Goal: Task Accomplishment & Management: Use online tool/utility

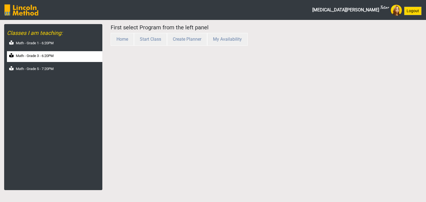
click at [48, 56] on label "Math - Grade 3 - 6:20PM" at bounding box center [35, 56] width 38 height 6
select select "month"
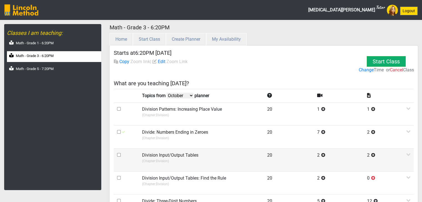
click at [118, 154] on input "checkbox" at bounding box center [119, 155] width 4 height 4
checkbox input "true"
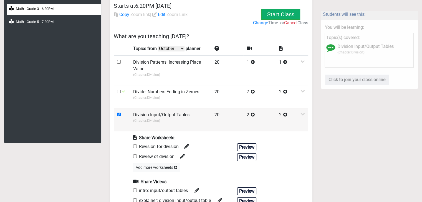
scroll to position [55, 0]
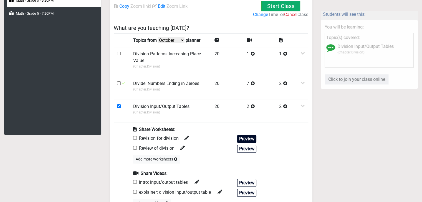
click at [247, 138] on button "Preview" at bounding box center [246, 139] width 19 height 8
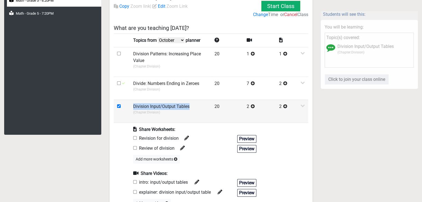
drag, startPoint x: 133, startPoint y: 106, endPoint x: 190, endPoint y: 106, distance: 57.1
click at [190, 106] on td "Division Input/Output Tables (Chapter: Division )" at bounding box center [170, 111] width 81 height 23
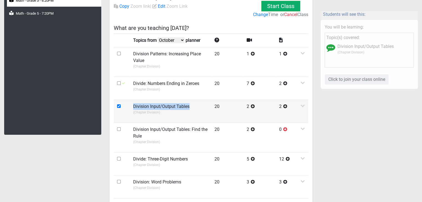
copy label "Division Input/Output Tables"
click at [140, 110] on p "(Chapter: Division )" at bounding box center [170, 112] width 74 height 5
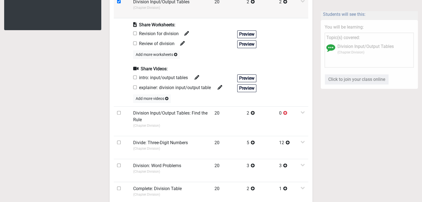
scroll to position [166, 0]
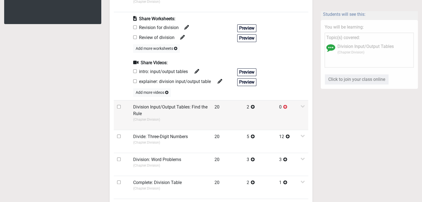
click at [140, 108] on label "Division Input/Output Tables: Find the Rule" at bounding box center [170, 110] width 74 height 13
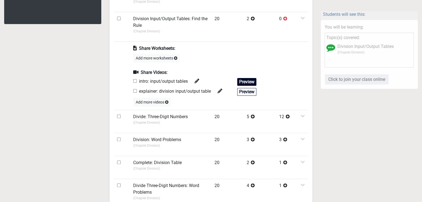
click at [251, 82] on button "Preview" at bounding box center [246, 82] width 19 height 8
click at [244, 95] on button "Preview" at bounding box center [246, 92] width 19 height 8
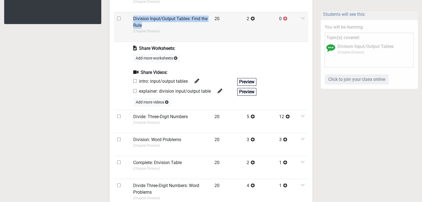
drag, startPoint x: 134, startPoint y: 19, endPoint x: 143, endPoint y: 24, distance: 10.6
click at [143, 24] on label "Division Input/Output Tables: Find the Rule" at bounding box center [170, 22] width 74 height 13
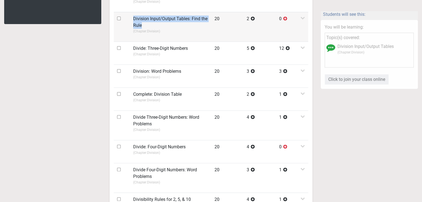
copy label "Division Input/Output Tables: Find the Rule"
click at [119, 17] on input "checkbox" at bounding box center [119, 19] width 4 height 4
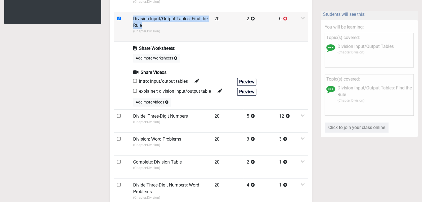
drag, startPoint x: 118, startPoint y: 18, endPoint x: 133, endPoint y: 49, distance: 34.4
click at [119, 18] on input "checkbox" at bounding box center [119, 19] width 4 height 4
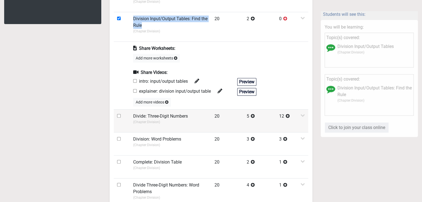
checkbox input "false"
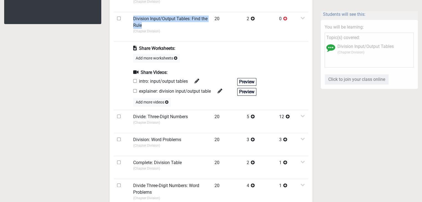
click at [135, 81] on input "checkbox" at bounding box center [135, 81] width 4 height 4
checkbox input "true"
click at [134, 92] on input "checkbox" at bounding box center [135, 91] width 4 height 4
checkbox input "true"
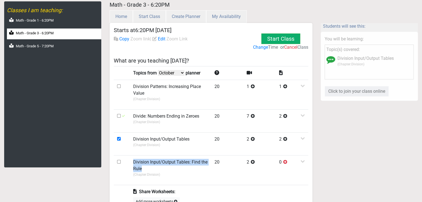
scroll to position [0, 0]
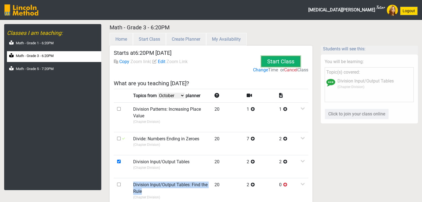
click at [286, 60] on button "Start Class" at bounding box center [280, 61] width 39 height 11
